Goal: Information Seeking & Learning: Learn about a topic

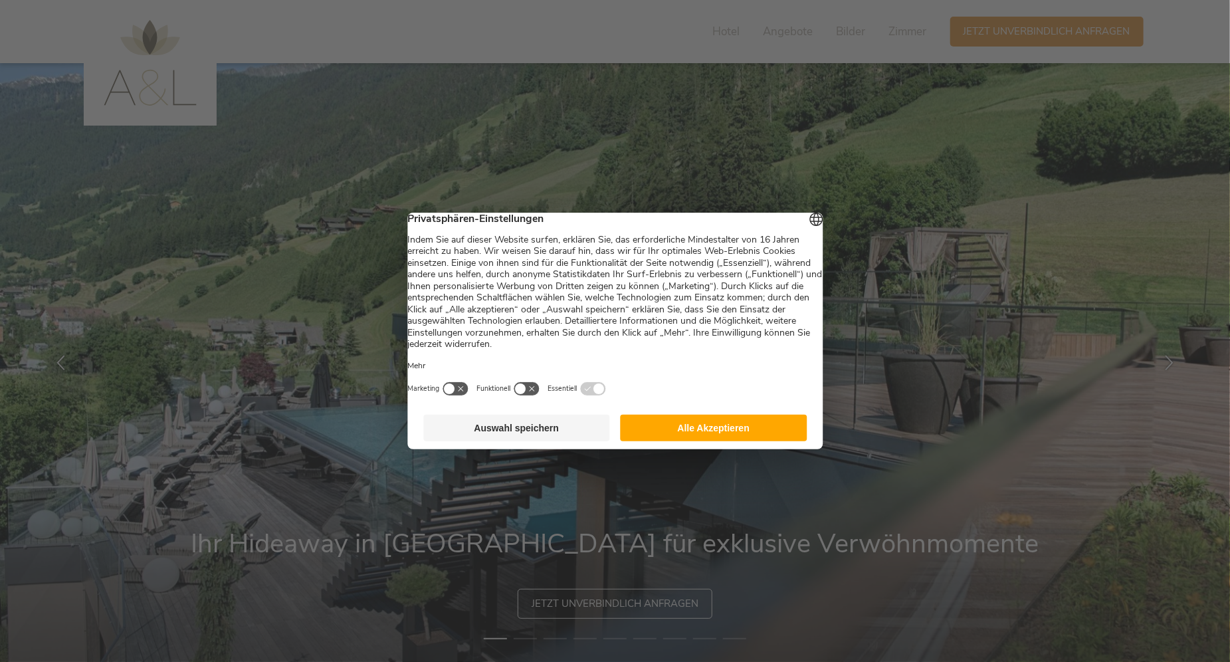
click at [548, 434] on button "Auswahl speichern" at bounding box center [516, 428] width 187 height 27
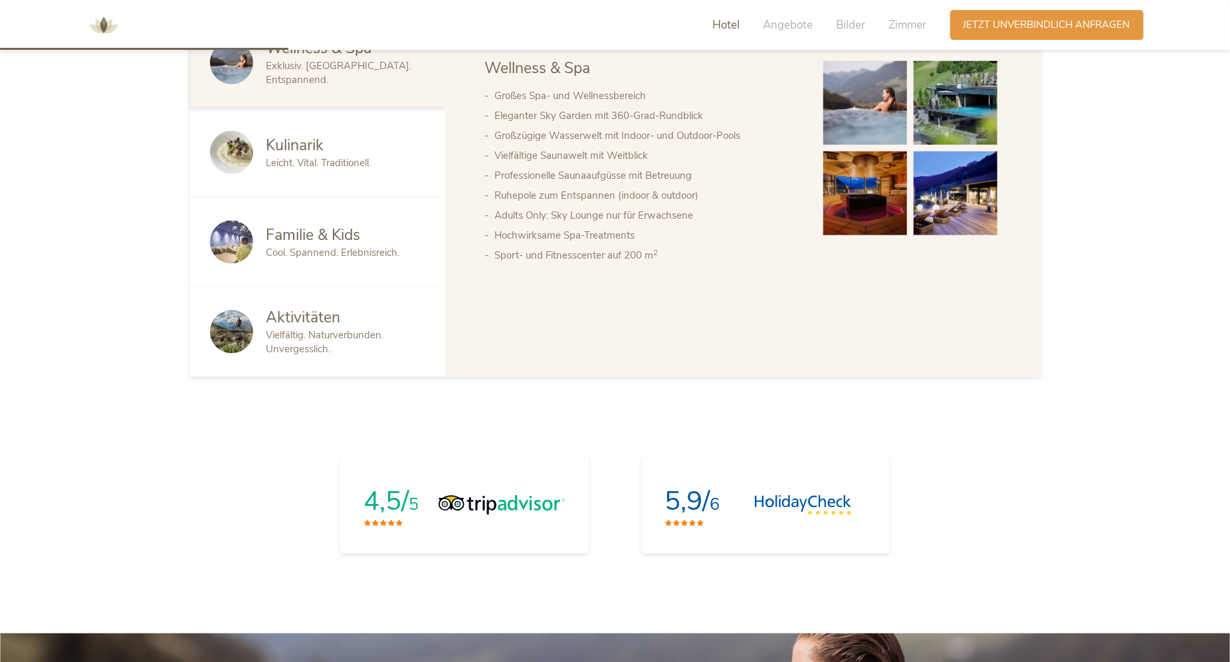
scroll to position [664, 0]
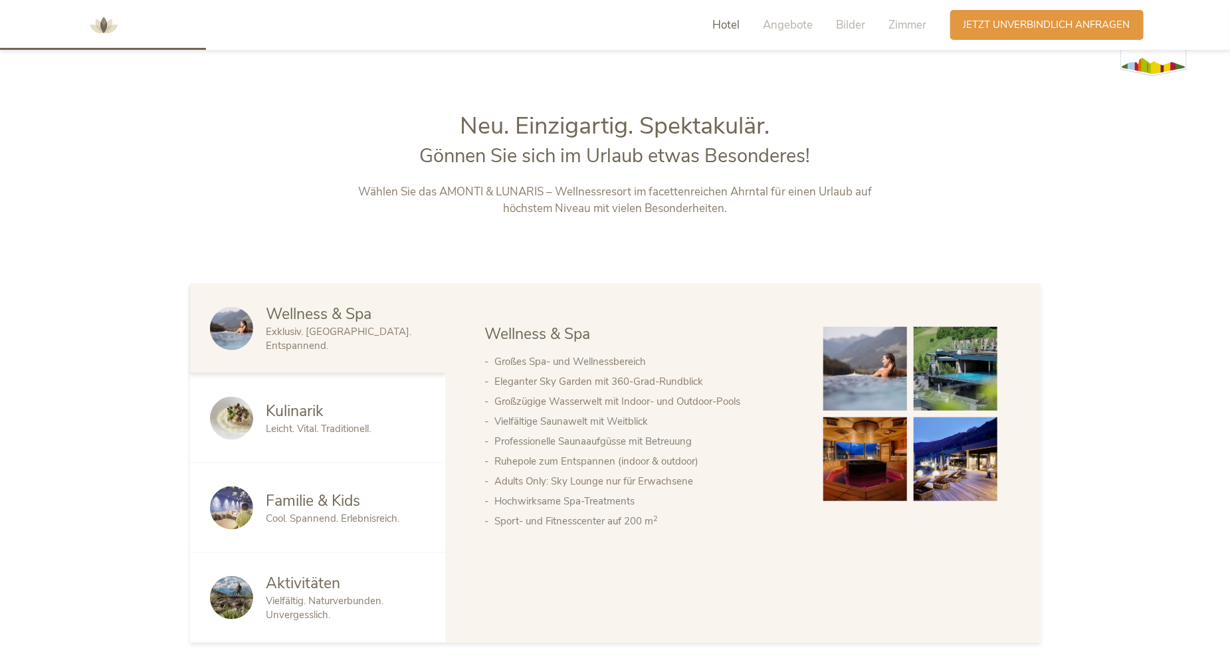
click at [726, 27] on span "Hotel" at bounding box center [726, 24] width 27 height 15
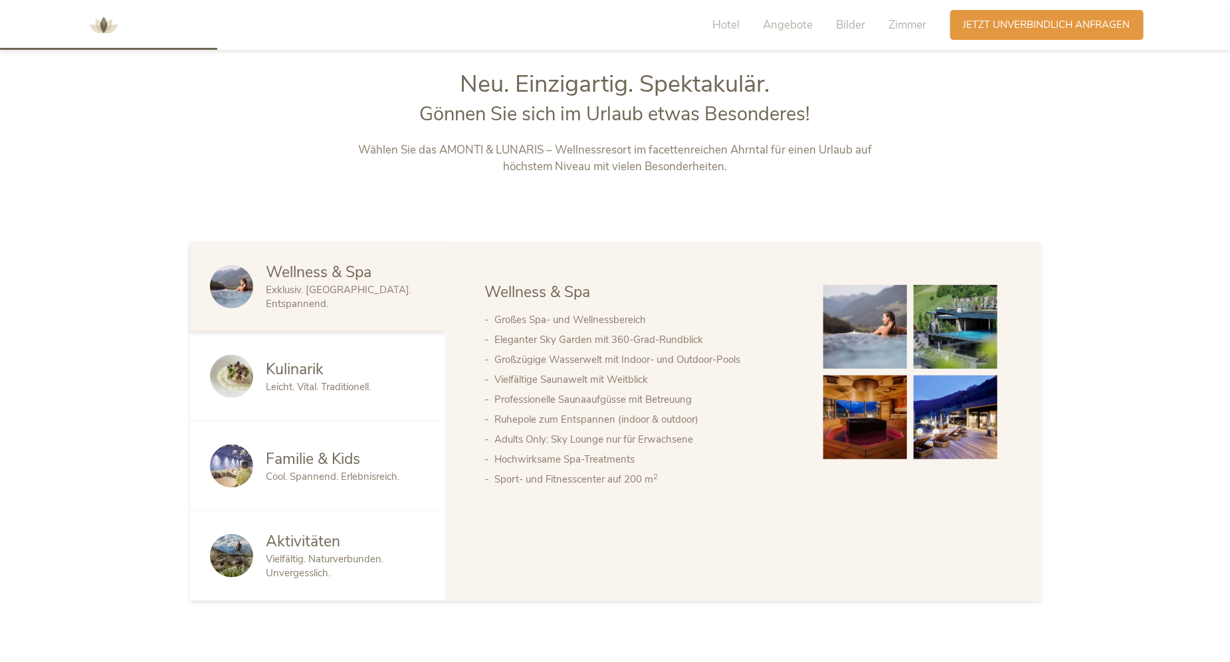
scroll to position [707, 0]
click at [336, 281] on span "Wellness & Spa" at bounding box center [319, 271] width 106 height 21
click at [861, 415] on img at bounding box center [865, 417] width 84 height 84
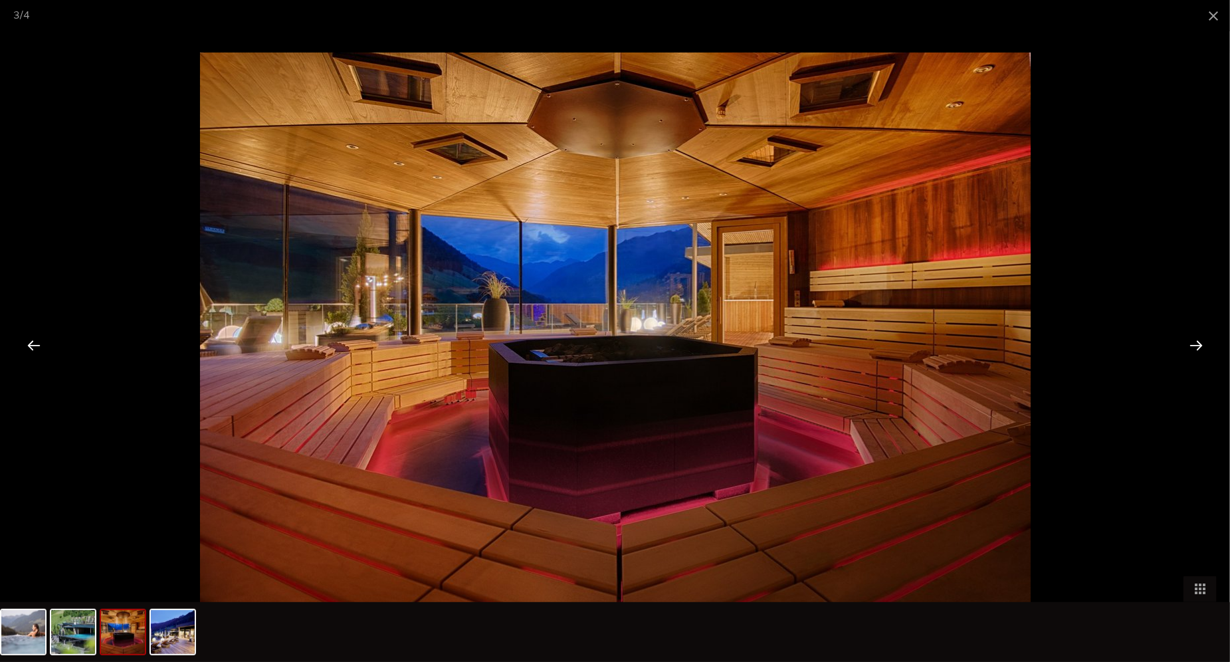
click at [1197, 340] on div at bounding box center [1195, 344] width 41 height 41
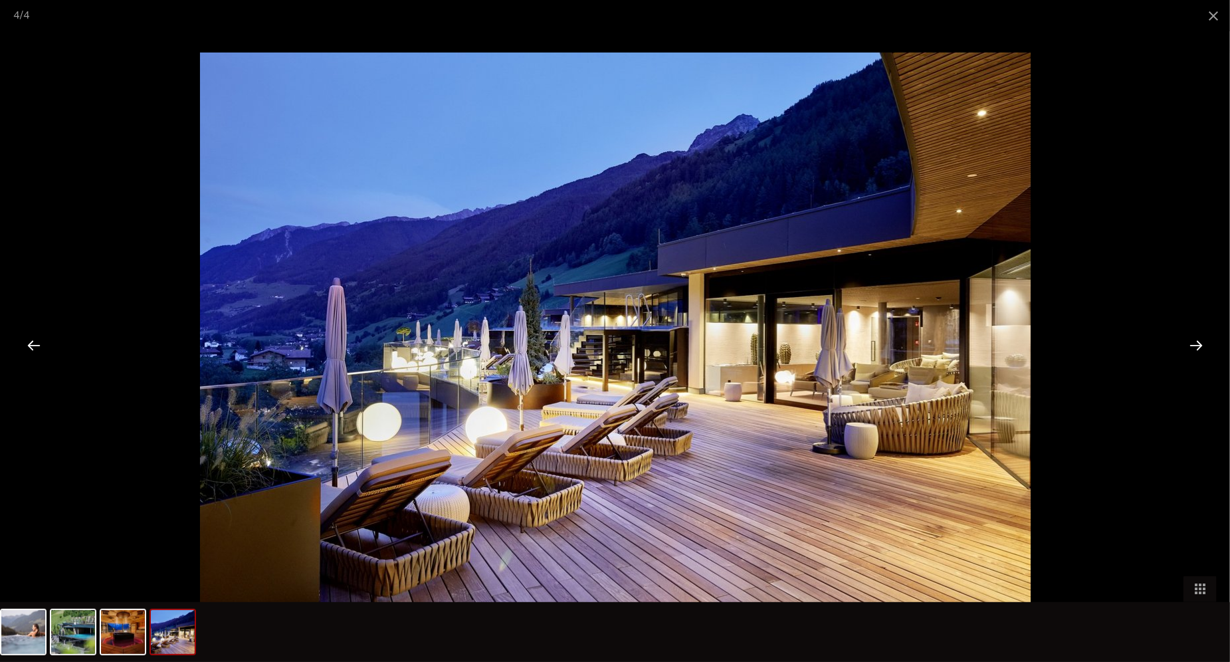
click at [1197, 341] on div at bounding box center [1195, 344] width 41 height 41
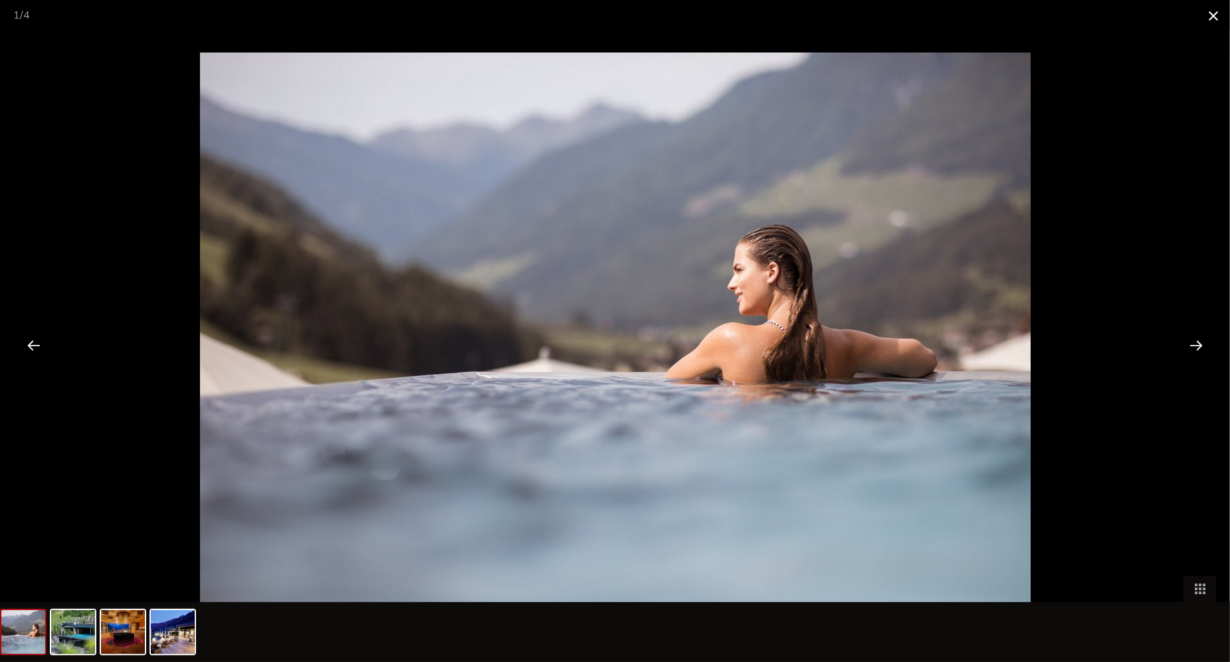
click at [1215, 14] on span at bounding box center [1213, 15] width 33 height 31
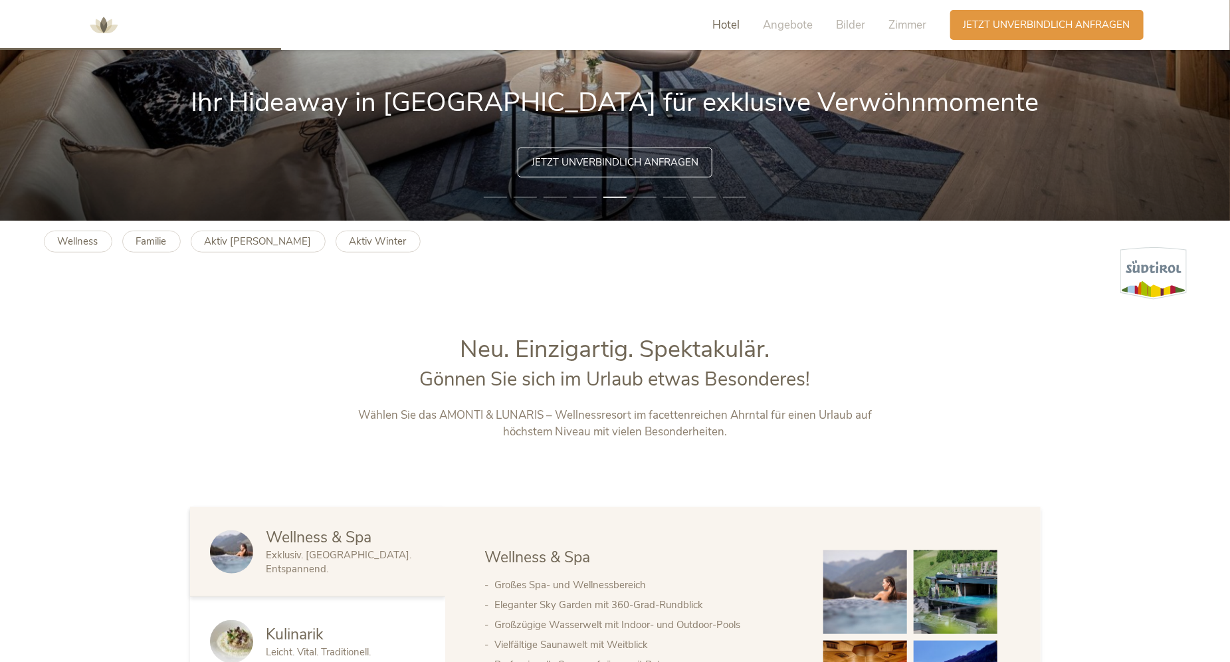
scroll to position [0, 0]
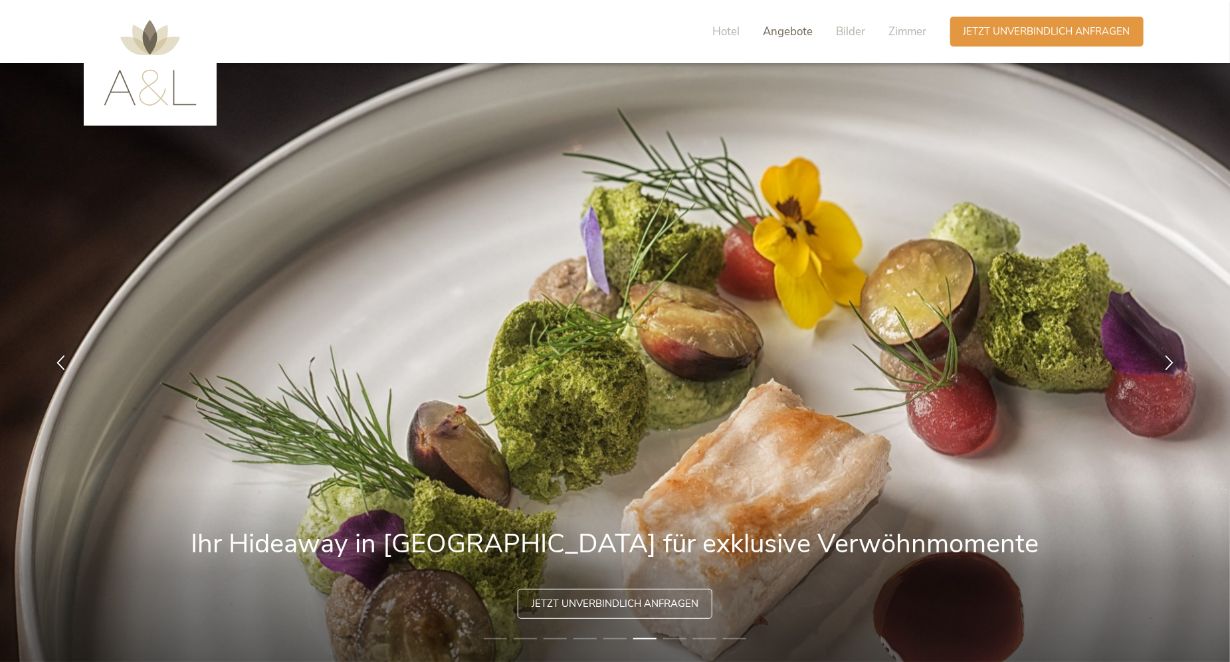
click at [791, 27] on span "Angebote" at bounding box center [788, 31] width 50 height 15
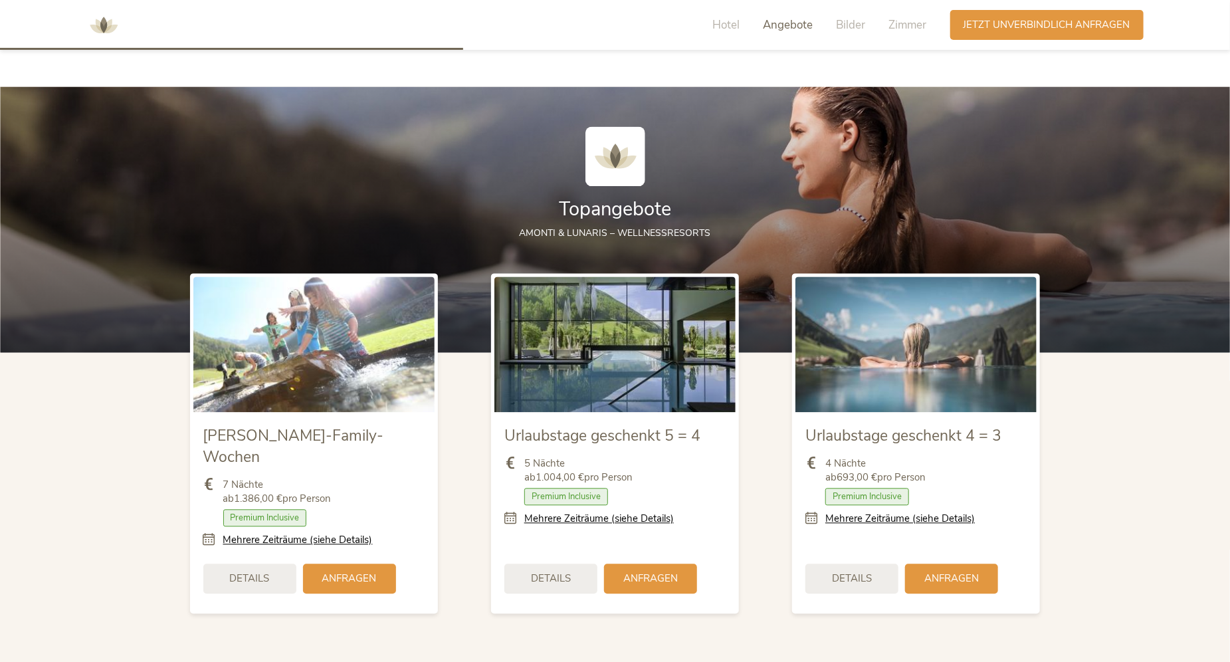
scroll to position [1496, 0]
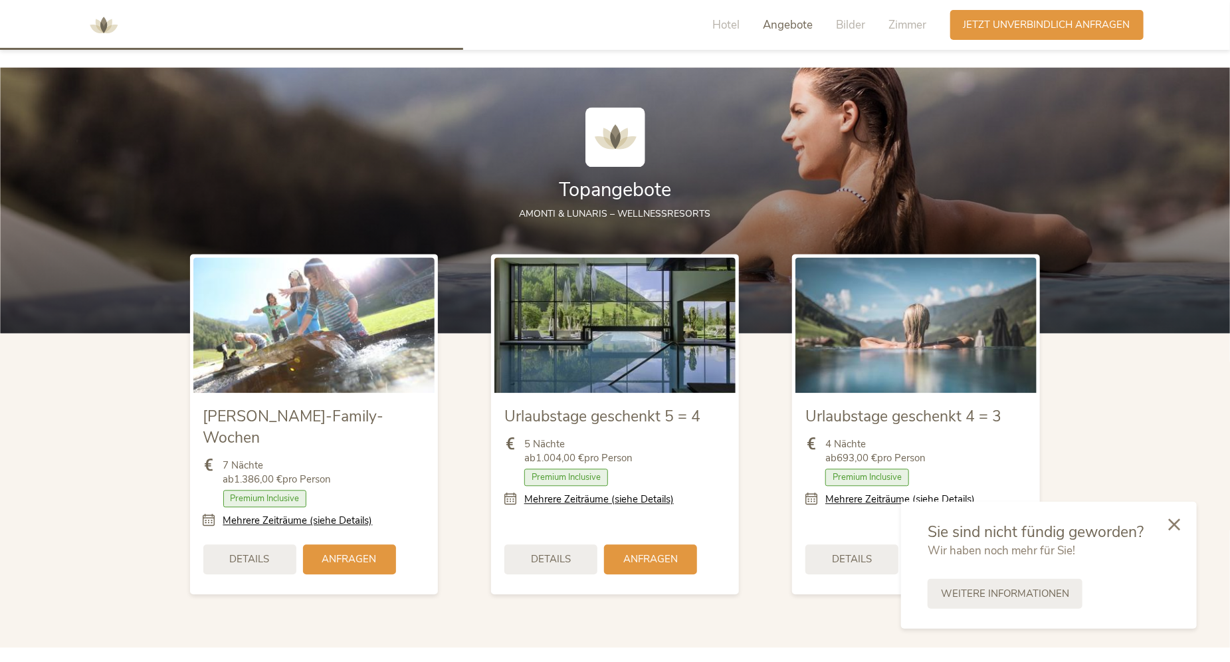
drag, startPoint x: 1179, startPoint y: 520, endPoint x: 1125, endPoint y: 520, distance: 53.8
click at [1179, 520] on icon at bounding box center [1174, 524] width 12 height 12
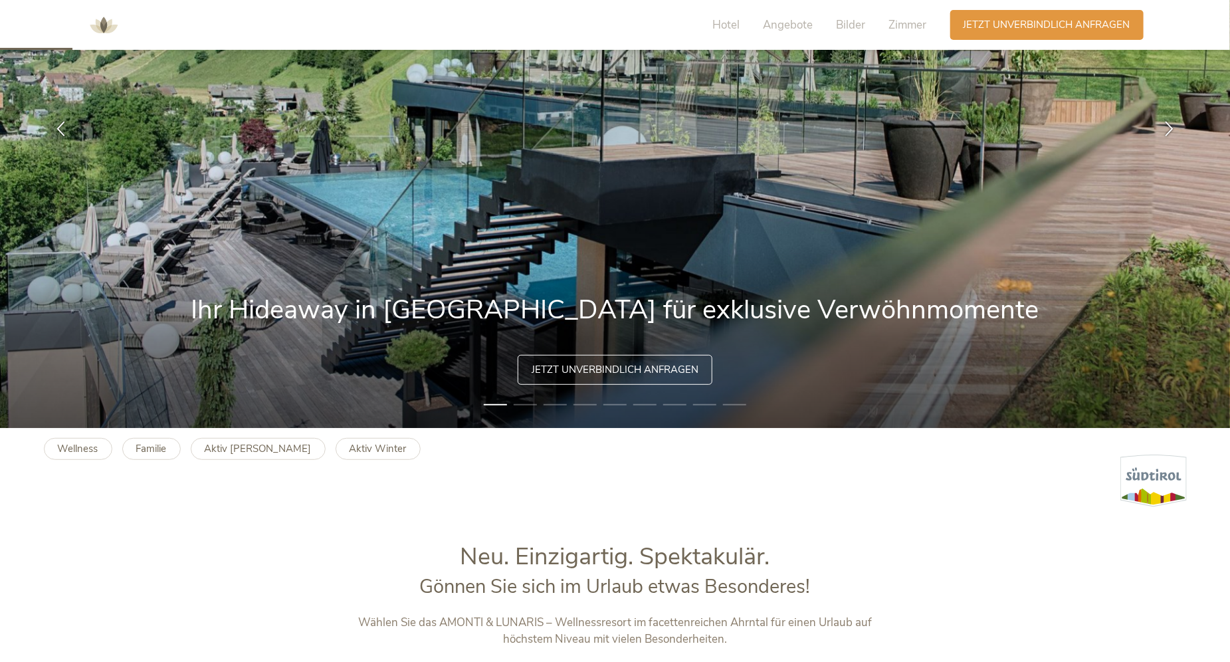
scroll to position [367, 0]
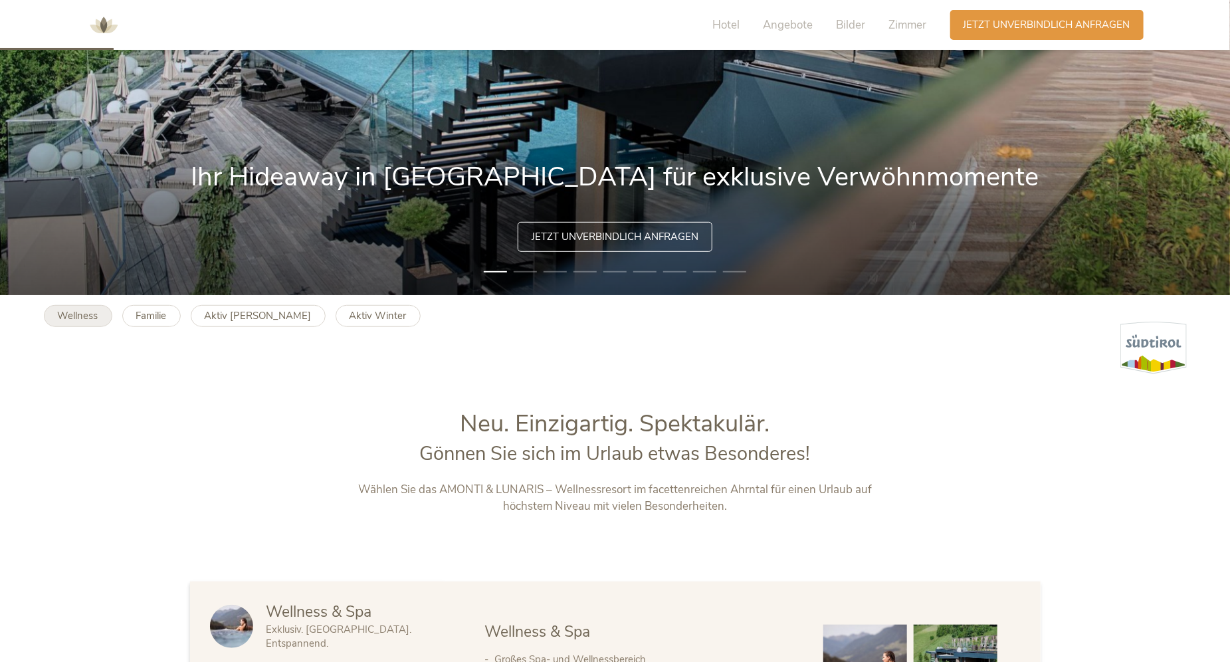
click at [94, 314] on b "Wellness" at bounding box center [78, 315] width 41 height 13
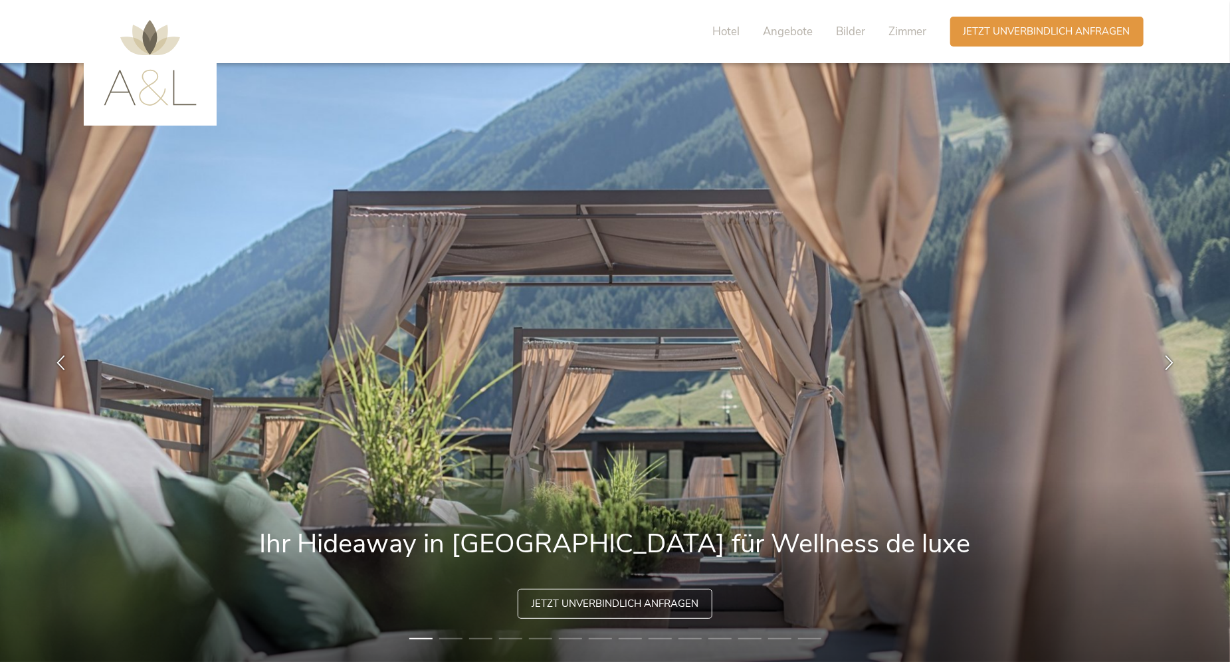
click at [148, 37] on img at bounding box center [150, 63] width 93 height 86
click at [856, 30] on span "Bilder" at bounding box center [851, 31] width 29 height 15
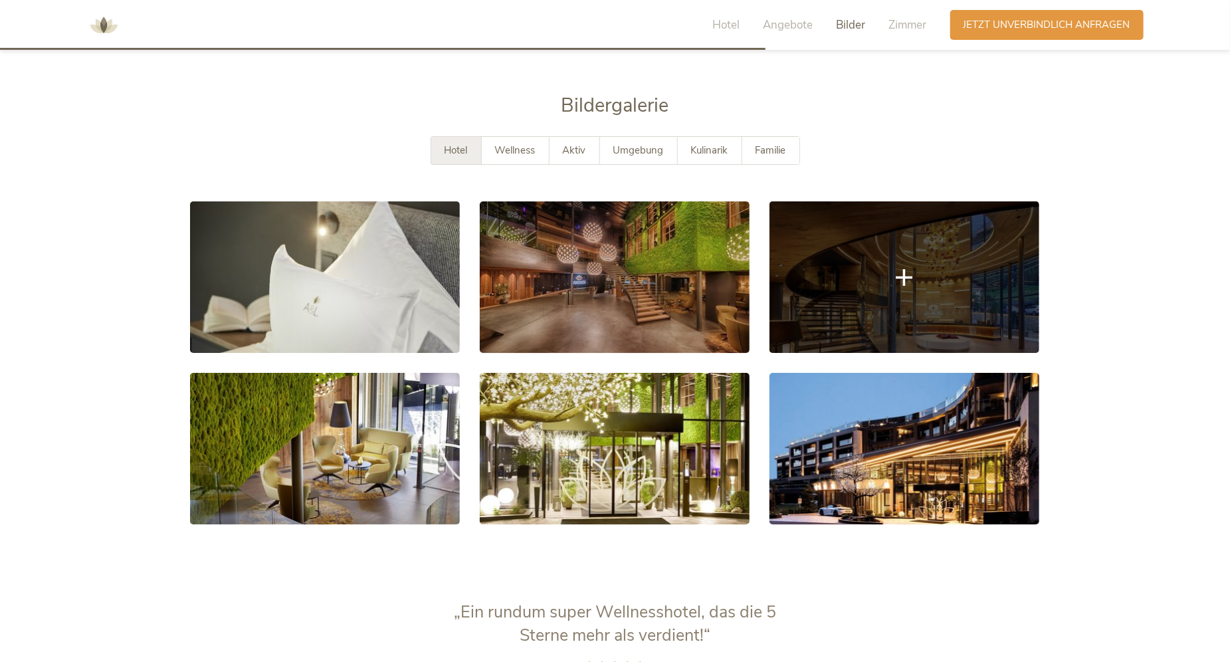
scroll to position [2559, 0]
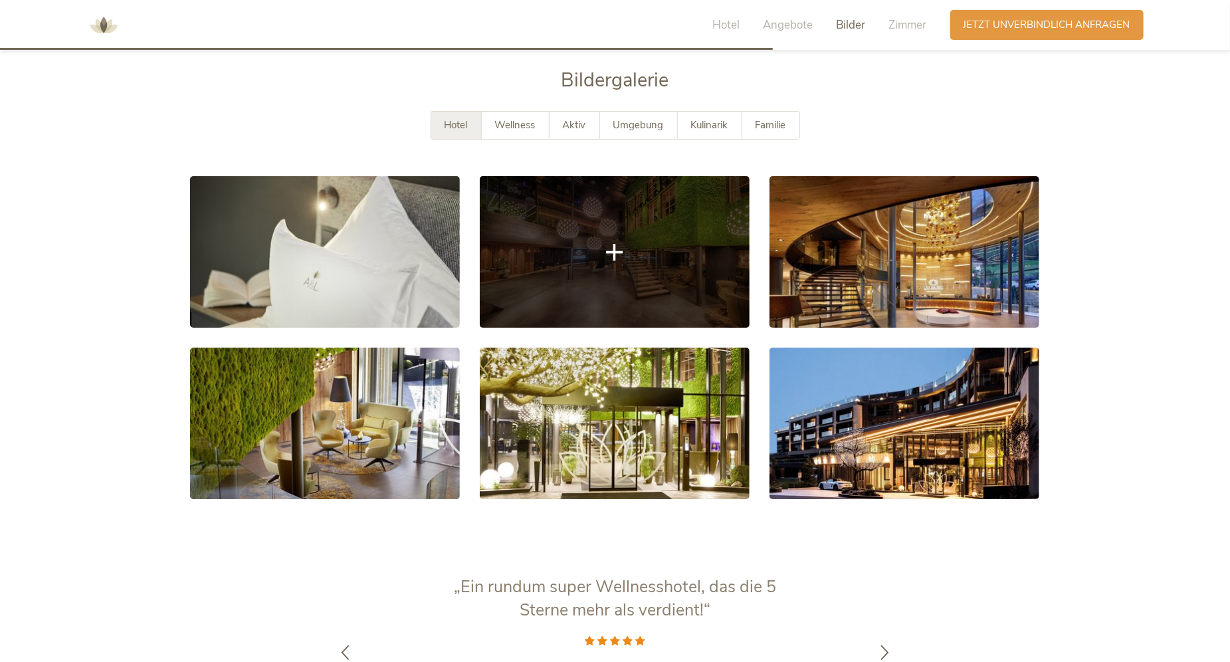
click at [609, 234] on link at bounding box center [615, 251] width 270 height 151
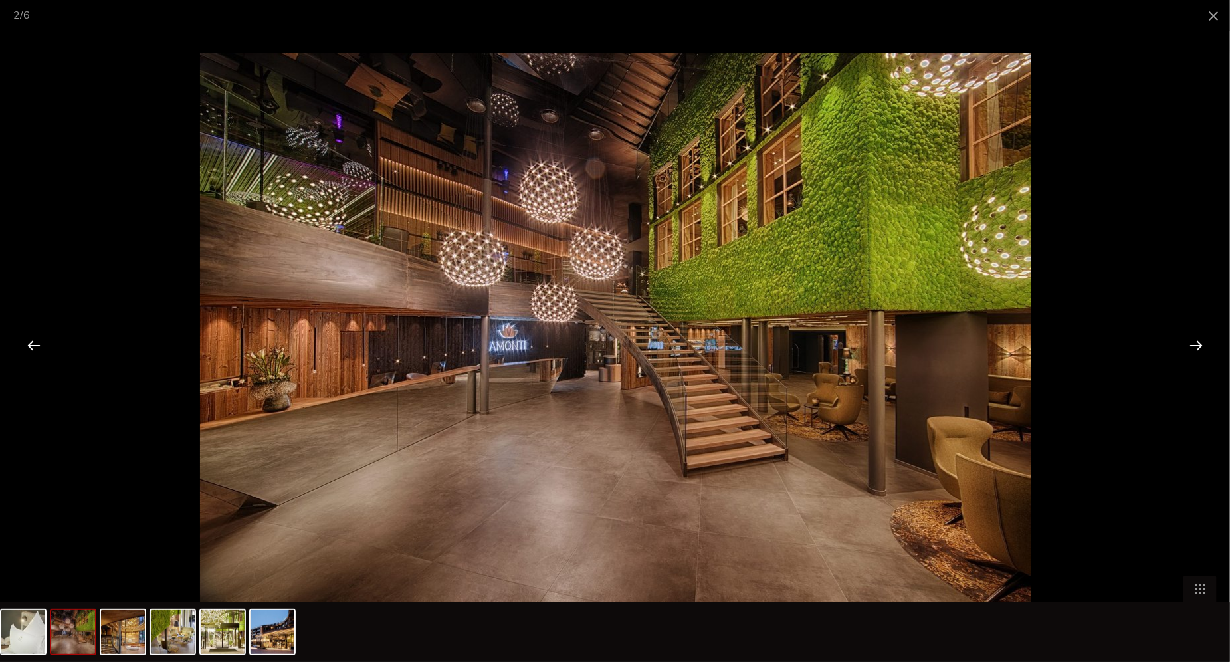
click at [1195, 342] on div at bounding box center [1195, 344] width 41 height 41
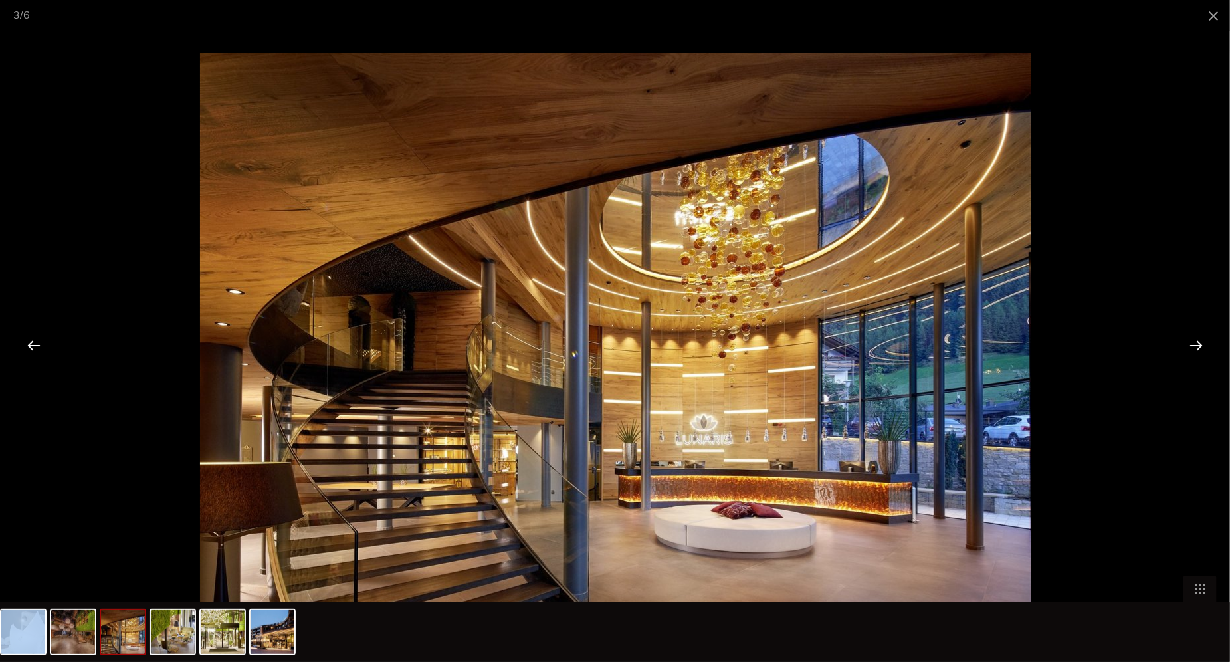
click at [1195, 342] on div at bounding box center [1195, 344] width 41 height 41
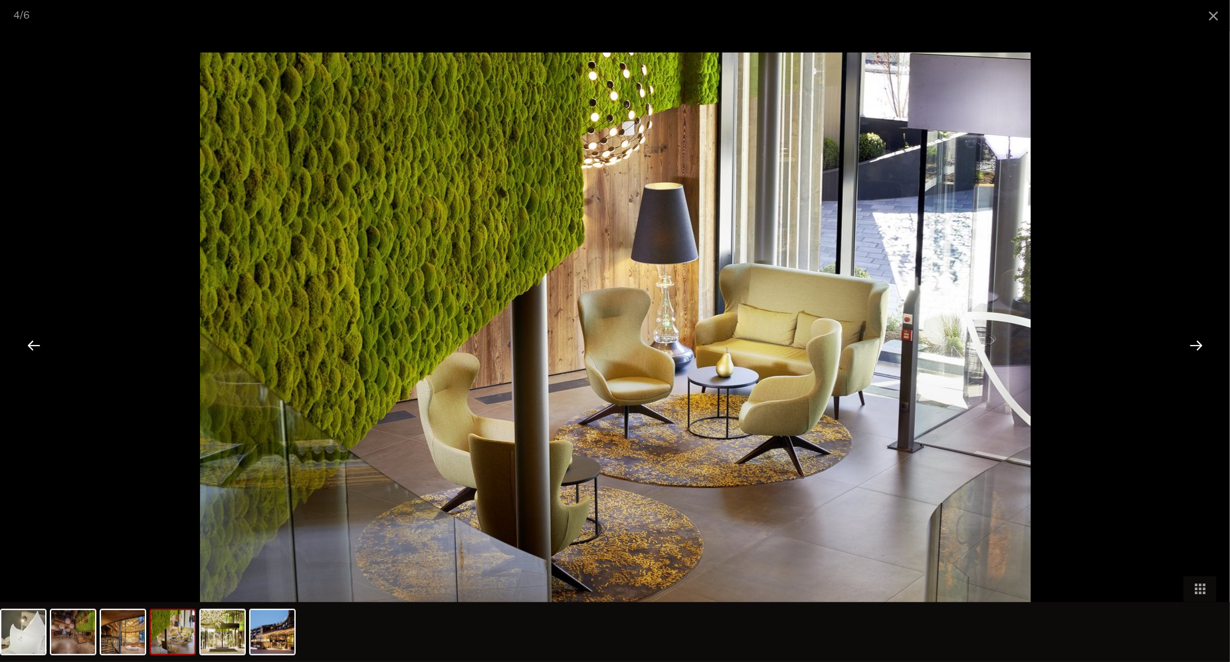
click at [1195, 342] on div at bounding box center [1195, 344] width 41 height 41
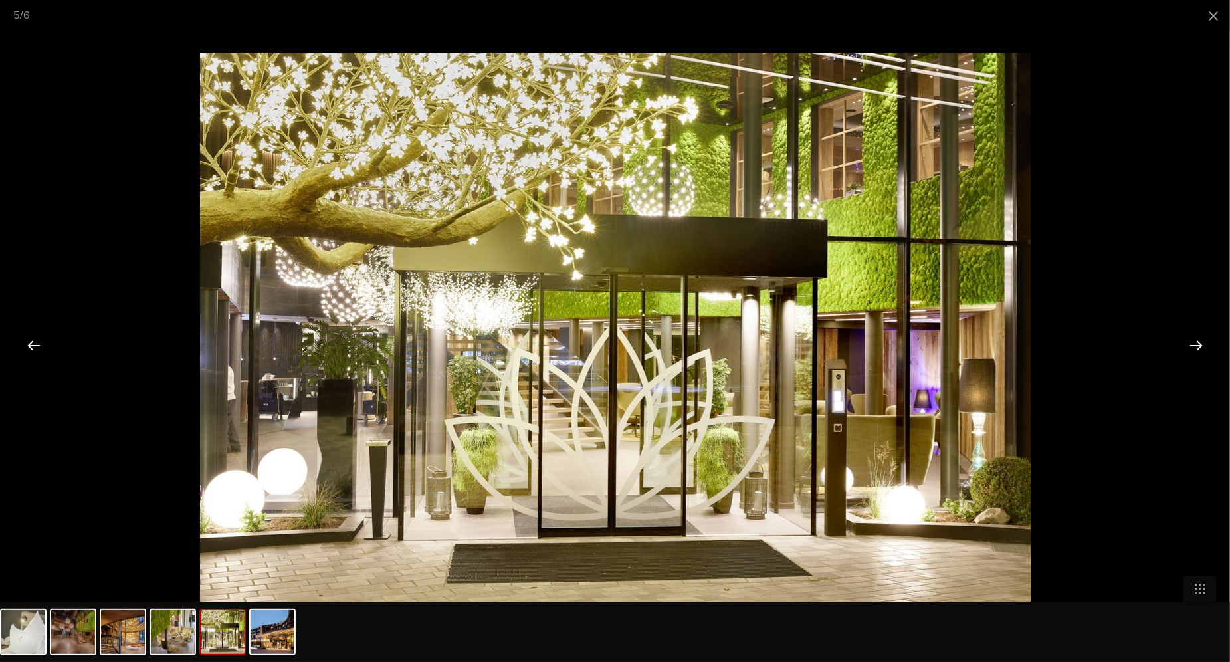
click at [1195, 342] on div at bounding box center [1195, 344] width 41 height 41
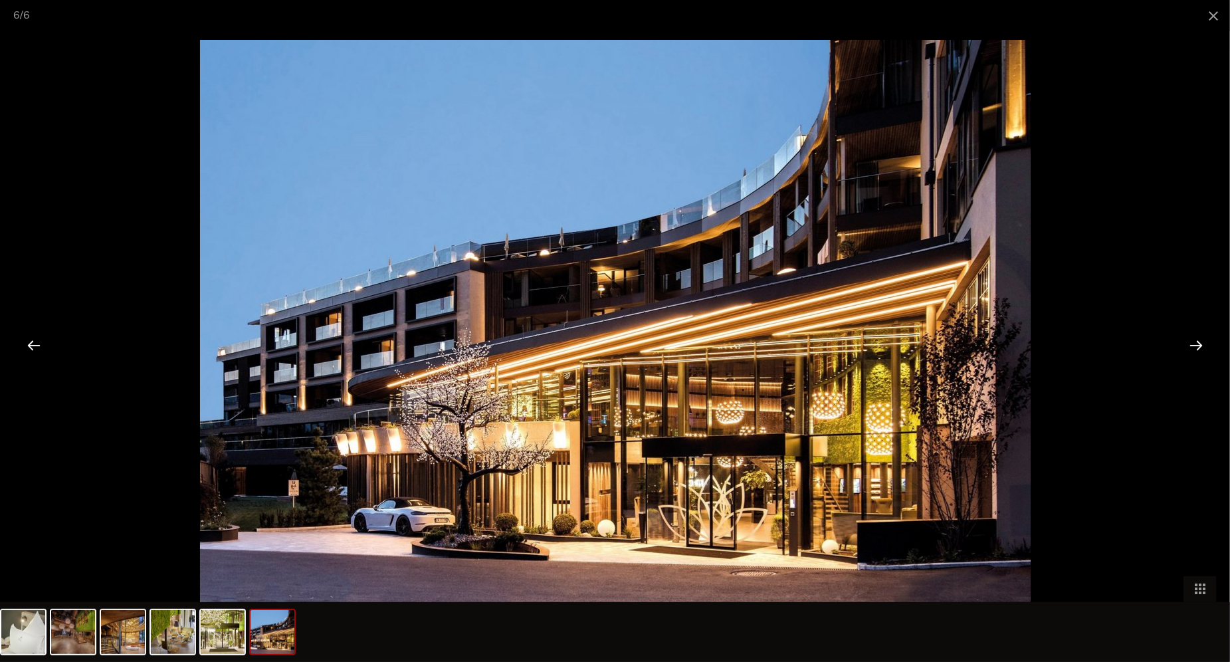
click at [1195, 342] on div at bounding box center [1195, 344] width 41 height 41
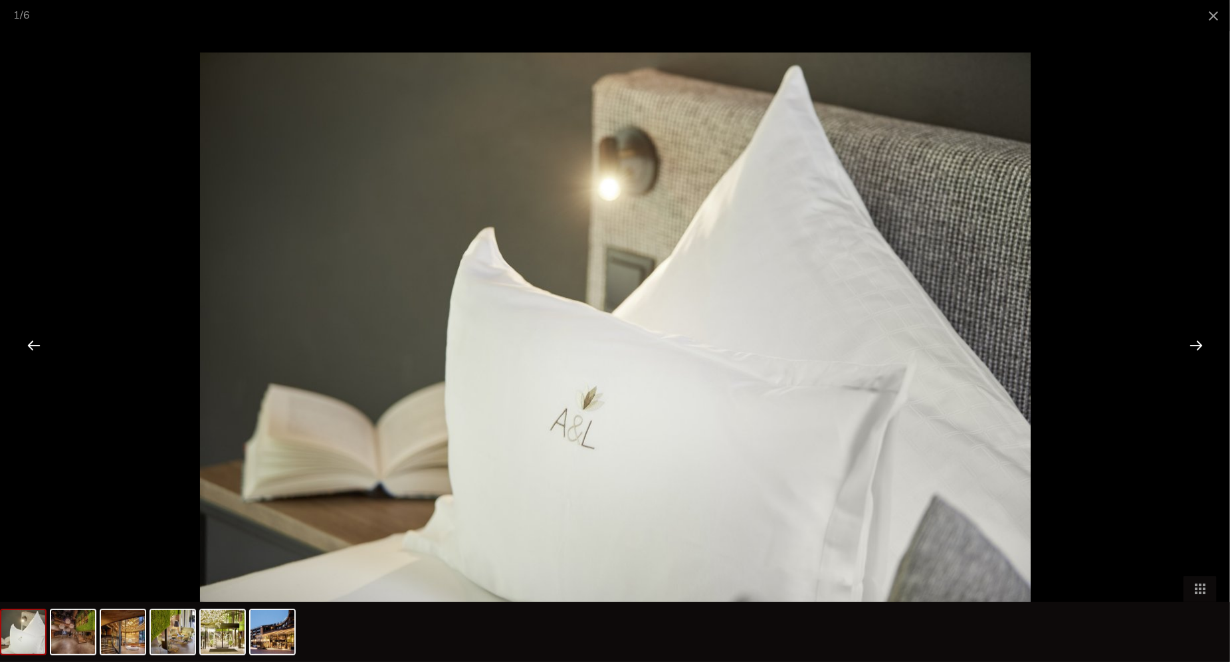
click at [1195, 342] on div at bounding box center [1195, 344] width 41 height 41
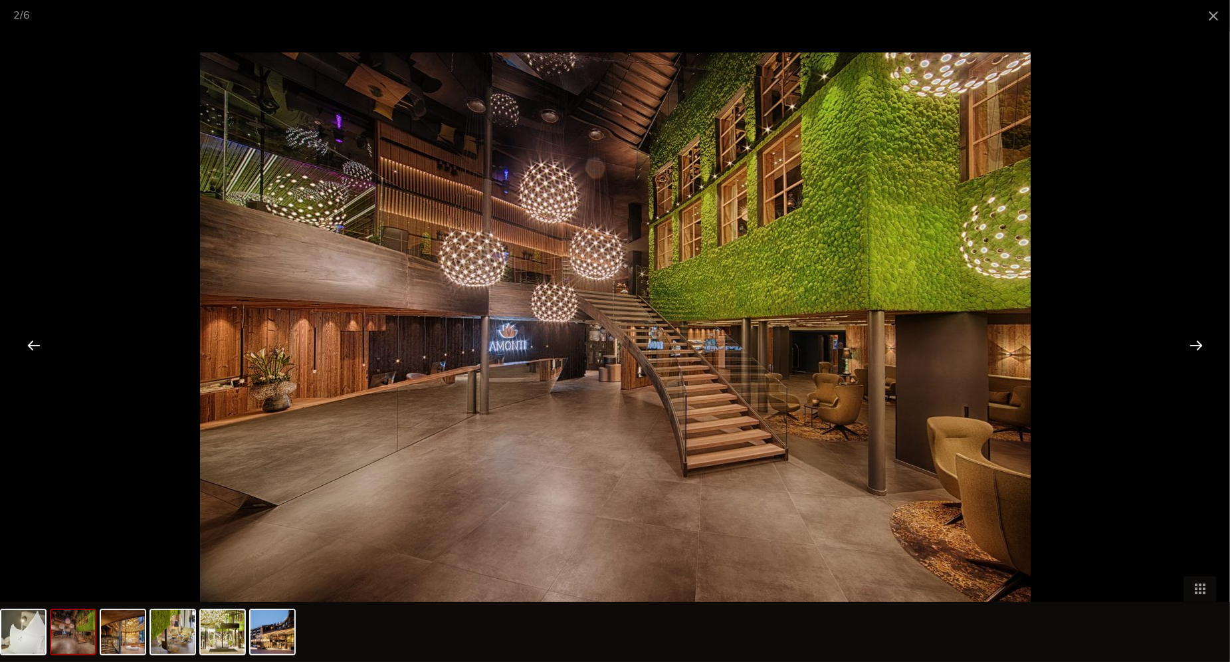
click at [1195, 342] on div at bounding box center [1195, 344] width 41 height 41
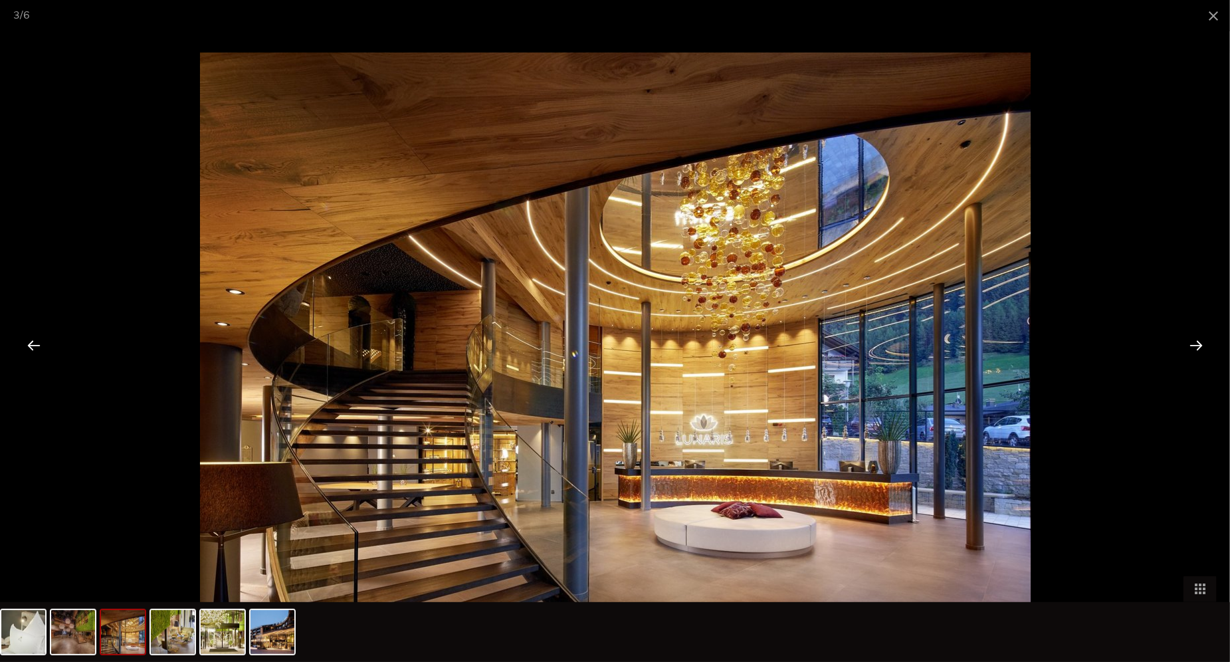
click at [1195, 342] on div at bounding box center [1195, 344] width 41 height 41
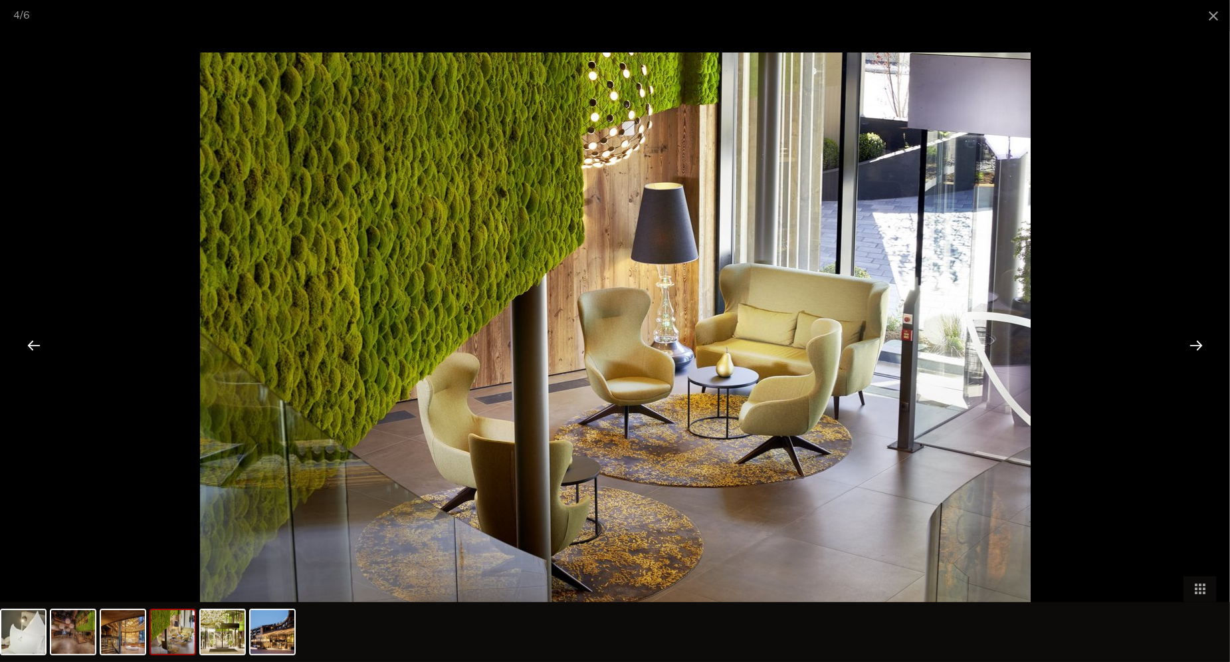
click at [1195, 342] on div at bounding box center [1195, 344] width 41 height 41
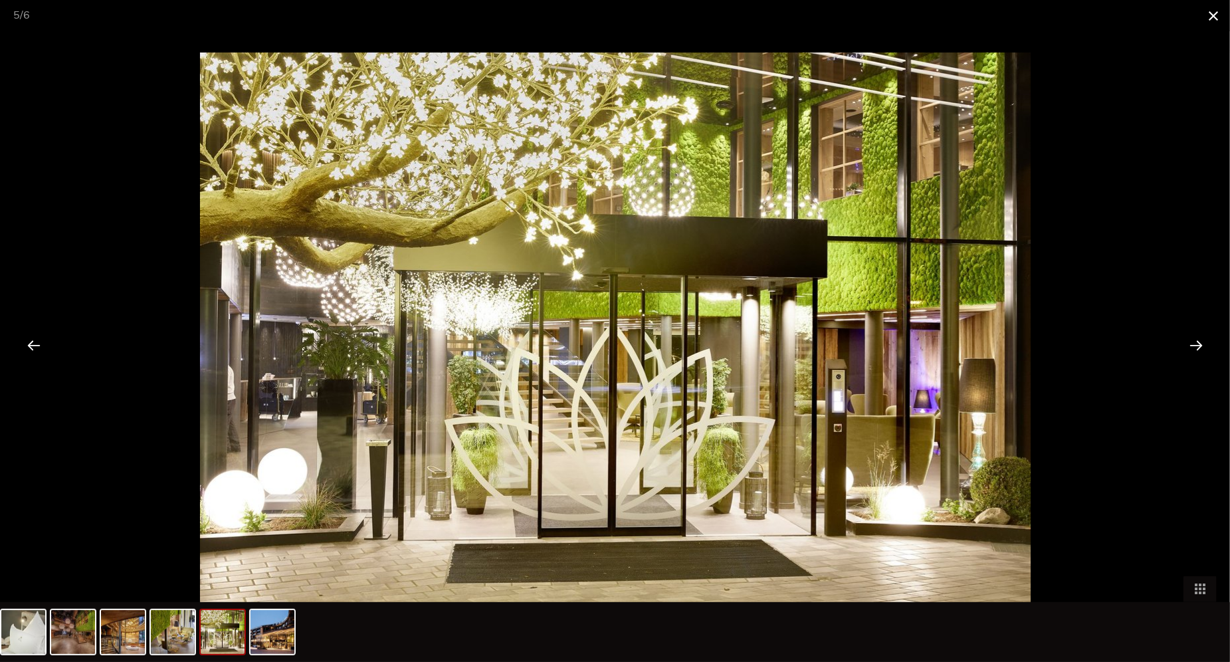
click at [1215, 12] on span at bounding box center [1213, 15] width 33 height 31
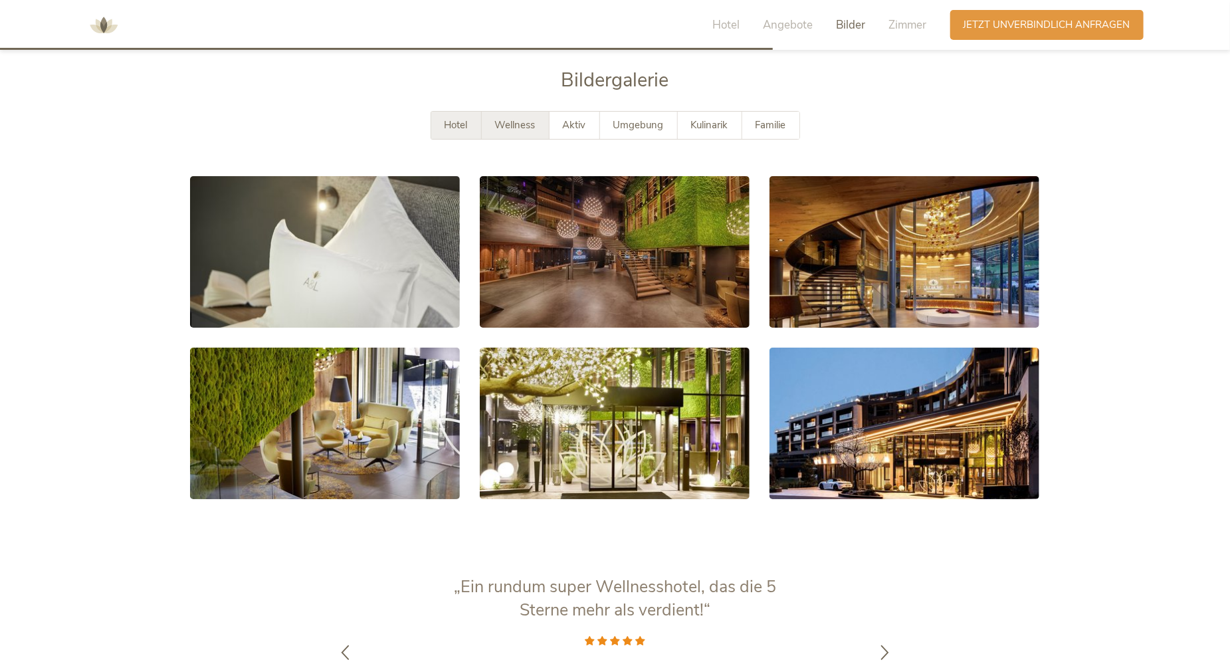
click at [508, 126] on span "Wellness" at bounding box center [515, 124] width 41 height 13
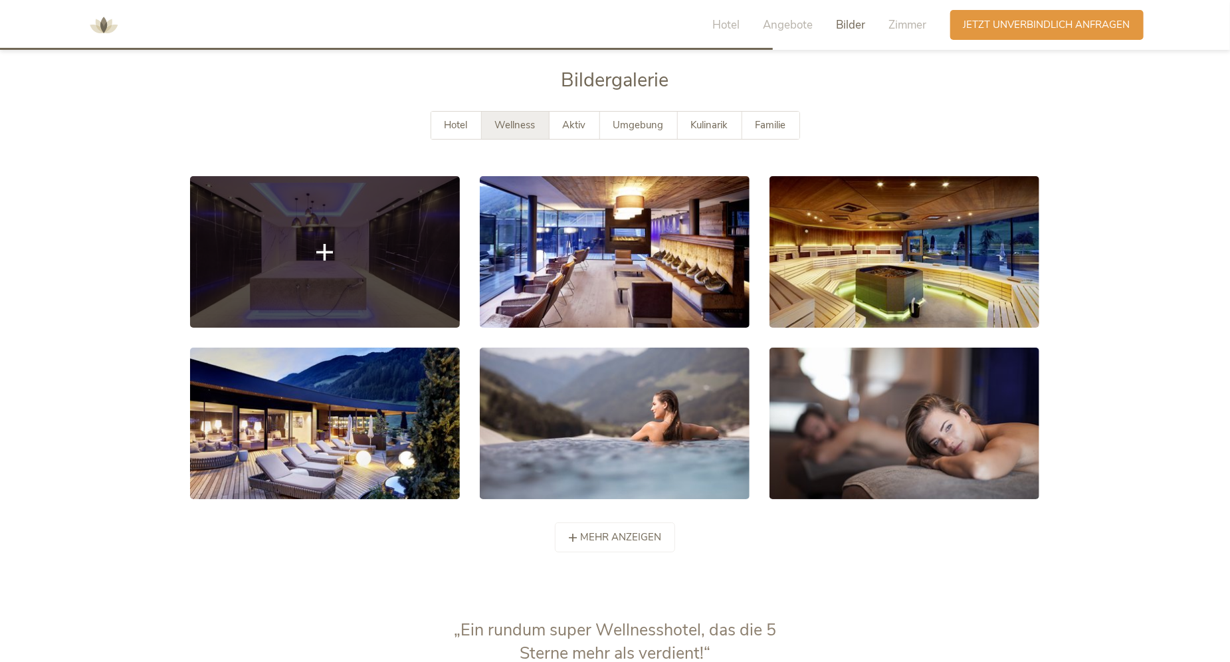
click at [358, 254] on link at bounding box center [325, 251] width 270 height 151
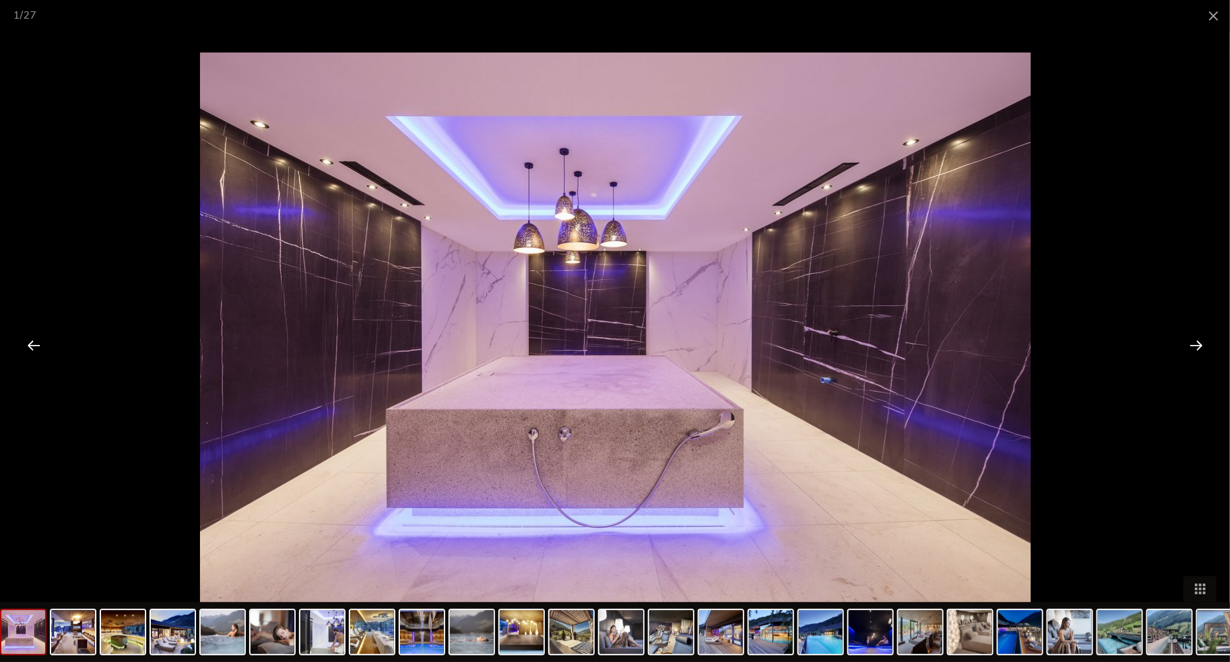
click at [1201, 342] on div at bounding box center [1195, 344] width 41 height 41
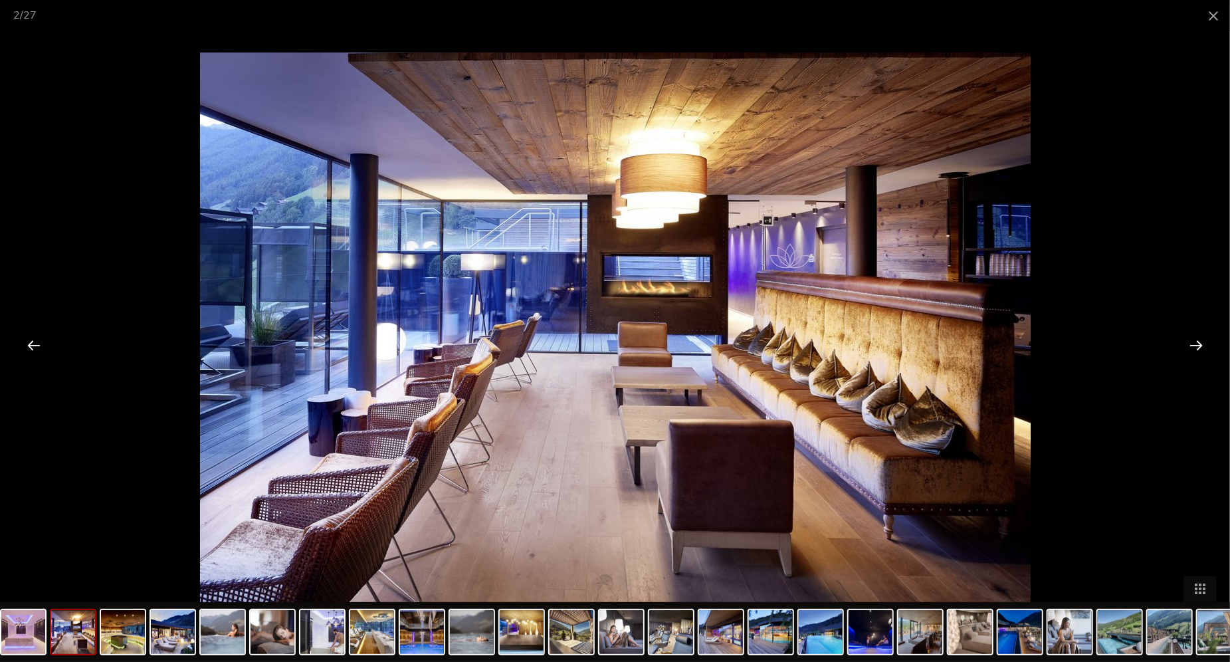
click at [1201, 342] on div at bounding box center [1195, 344] width 41 height 41
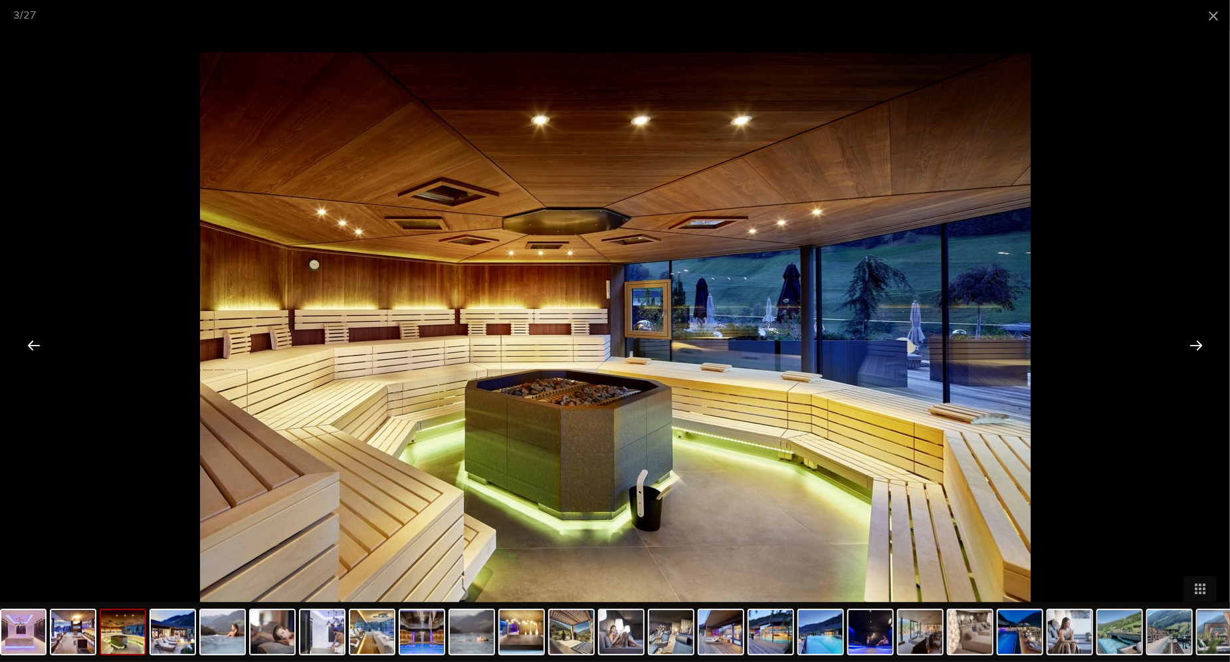
click at [1201, 342] on div at bounding box center [1195, 344] width 41 height 41
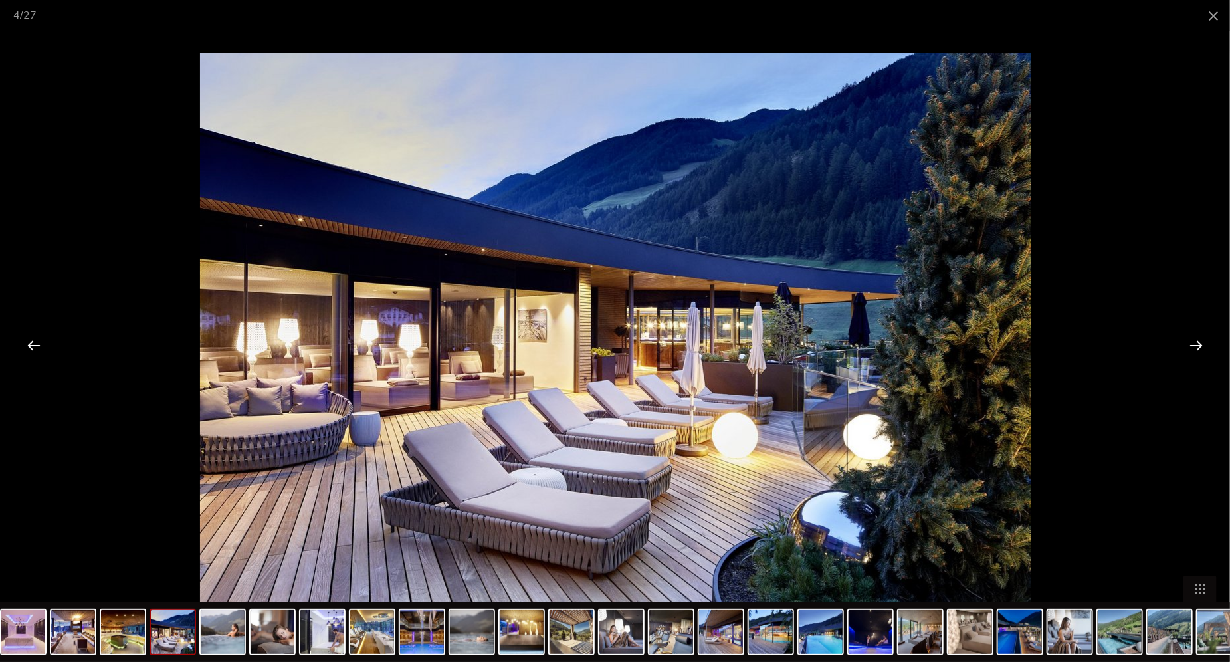
click at [1201, 342] on div at bounding box center [1195, 344] width 41 height 41
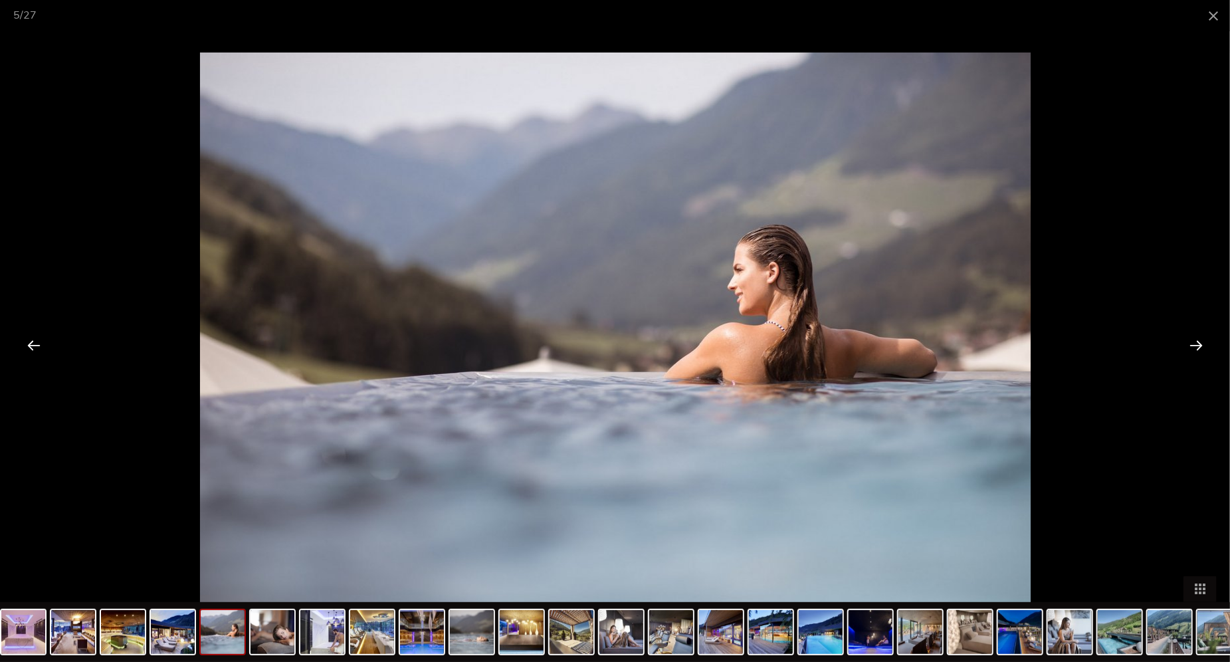
click at [1201, 342] on div at bounding box center [1195, 344] width 41 height 41
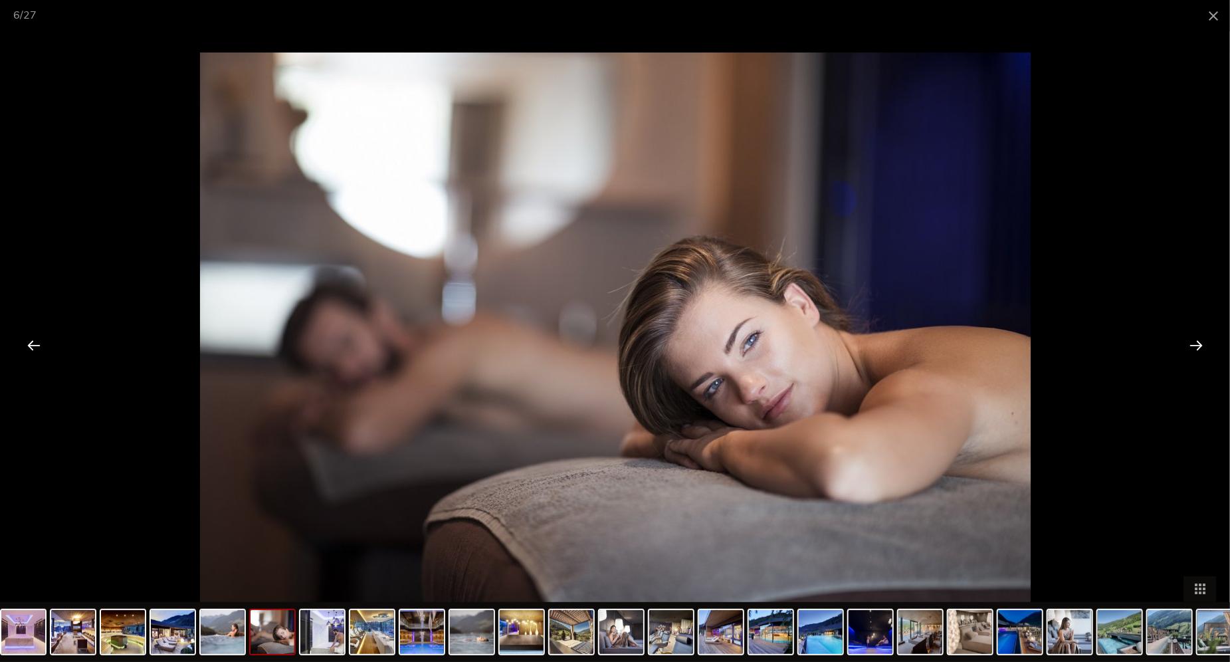
click at [1201, 342] on div at bounding box center [1195, 344] width 41 height 41
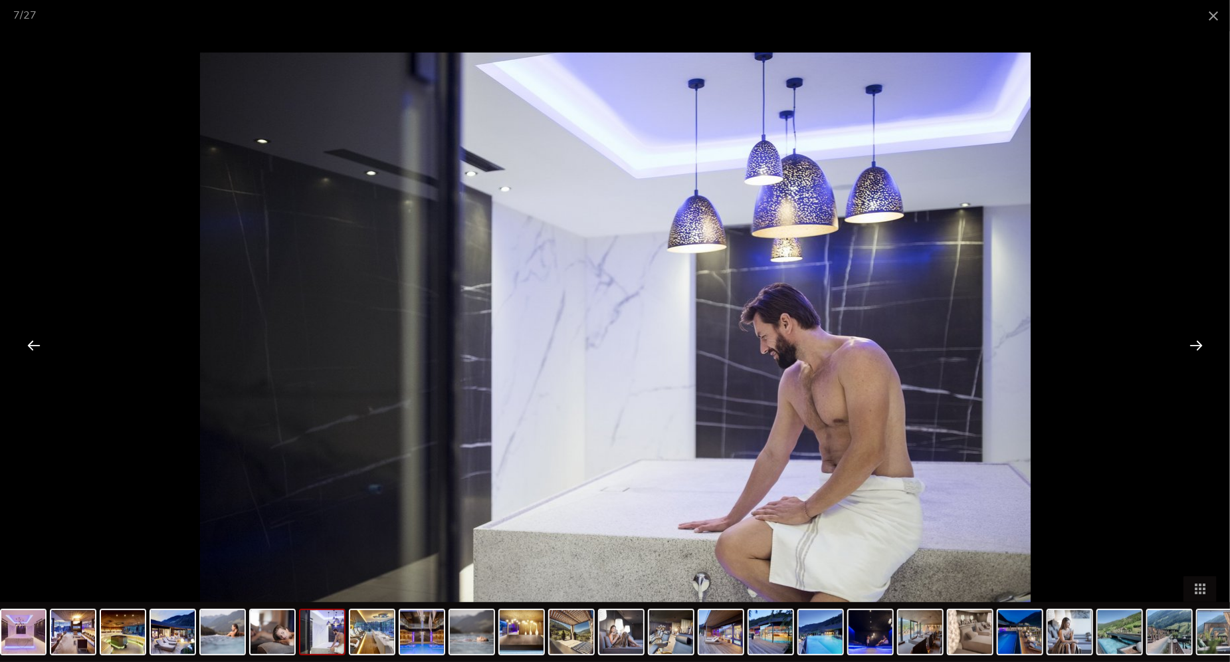
click at [1201, 342] on div at bounding box center [1195, 344] width 41 height 41
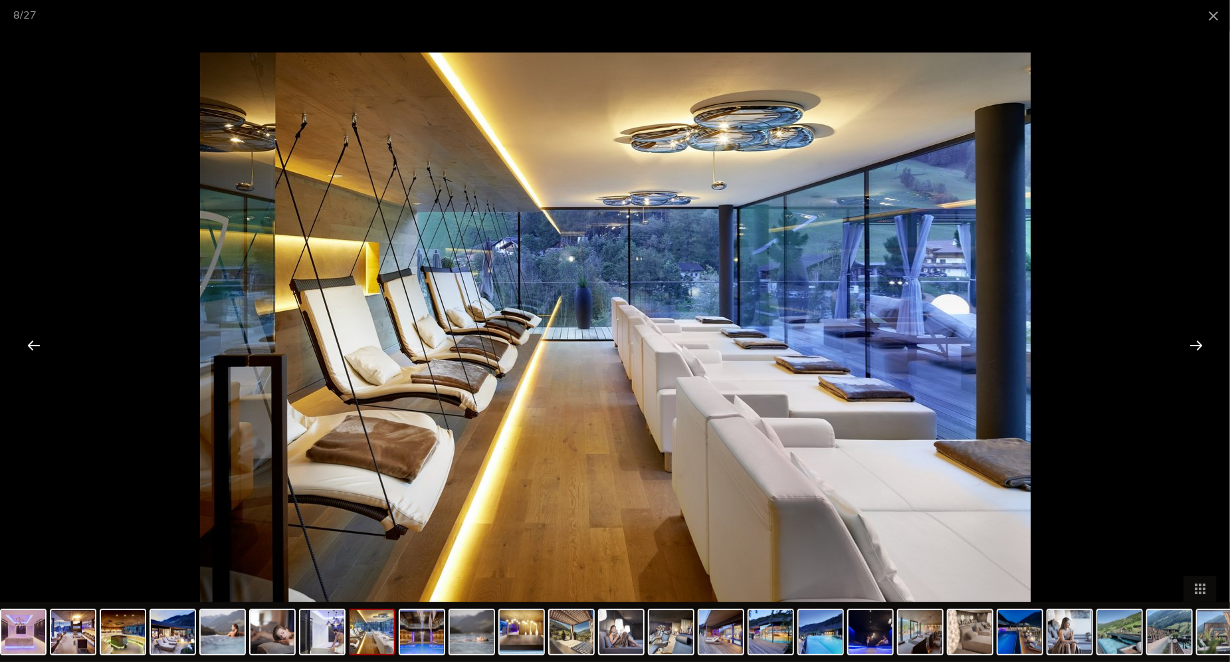
click at [1201, 342] on div at bounding box center [1195, 344] width 41 height 41
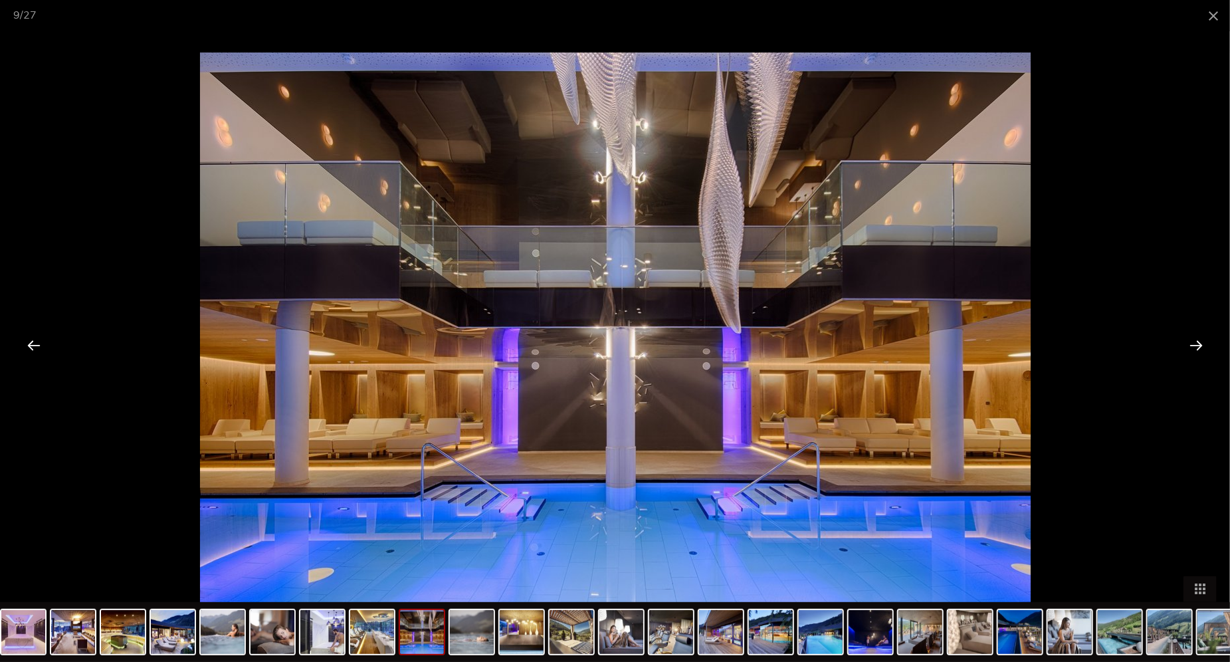
click at [1201, 342] on div at bounding box center [1195, 344] width 41 height 41
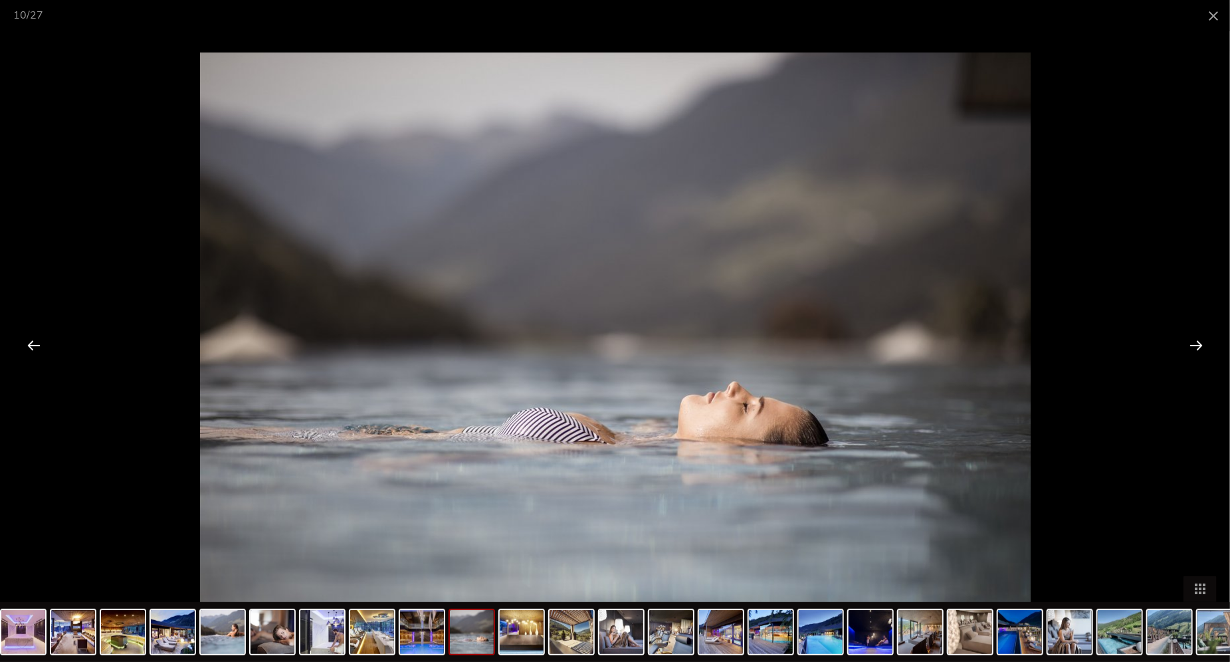
click at [1201, 342] on div at bounding box center [1195, 344] width 41 height 41
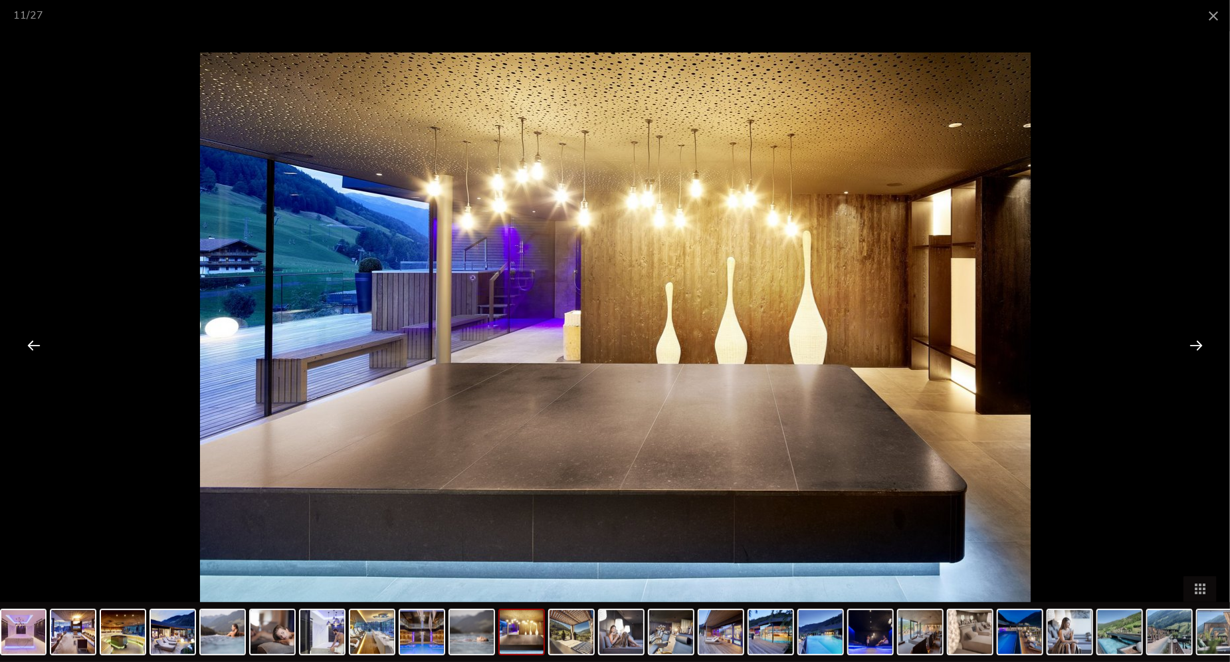
click at [1206, 343] on div at bounding box center [1195, 344] width 41 height 41
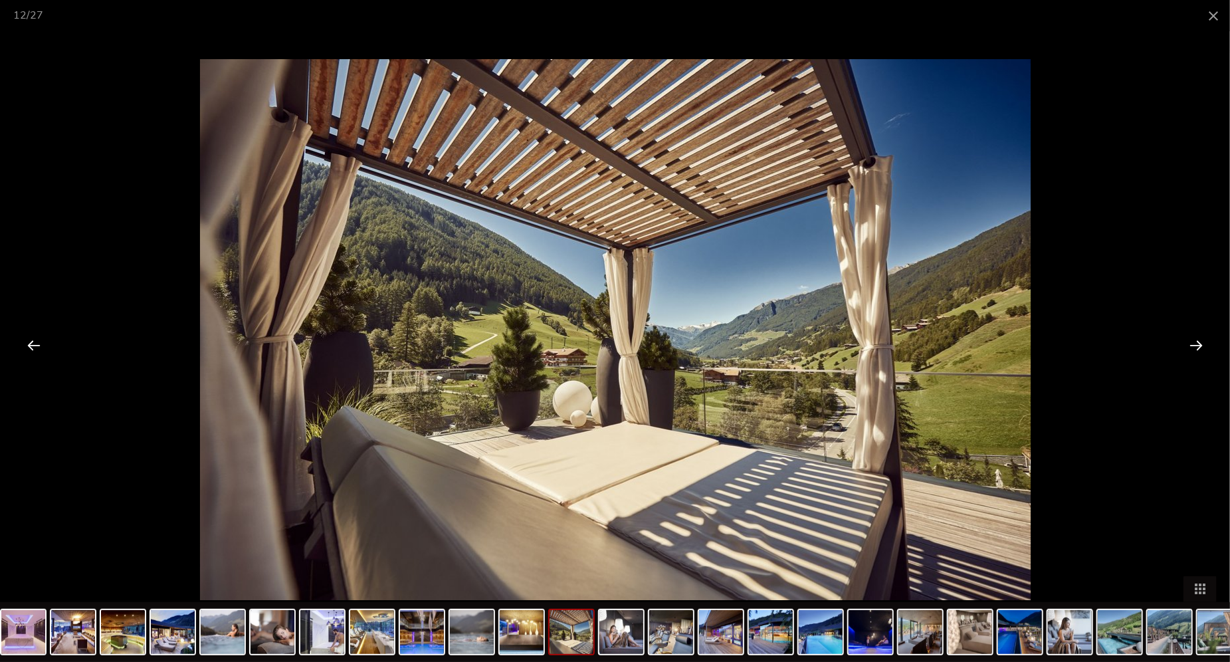
click at [1203, 343] on div at bounding box center [1195, 344] width 41 height 41
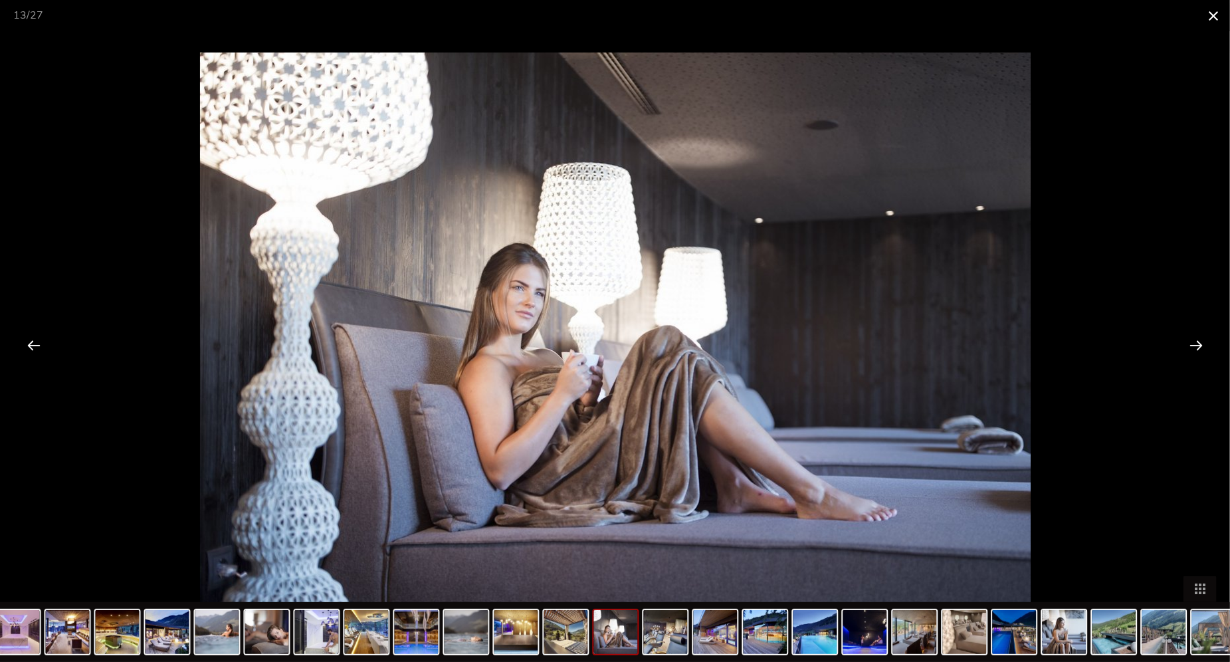
click at [1213, 15] on span at bounding box center [1213, 15] width 33 height 31
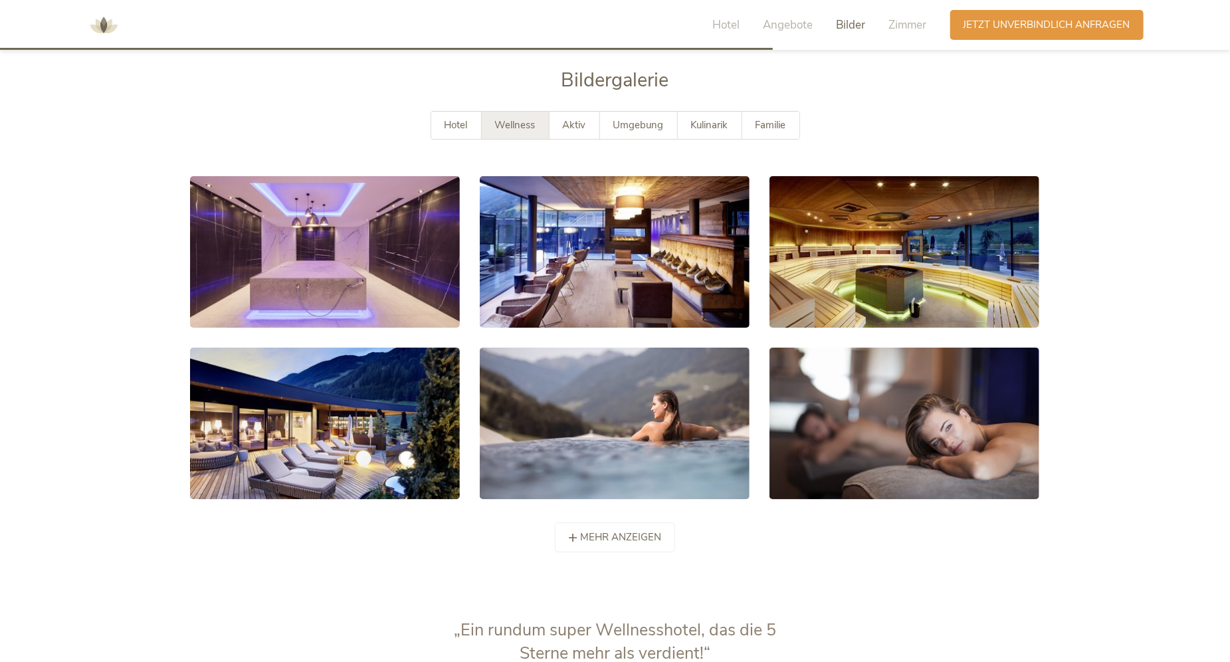
click at [102, 25] on img at bounding box center [104, 25] width 40 height 40
